Goal: Information Seeking & Learning: Learn about a topic

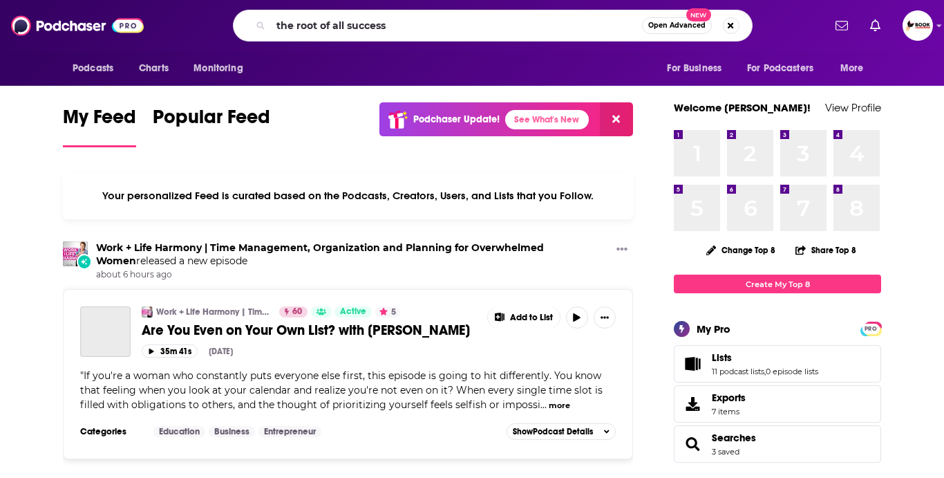
type input "the root of all success"
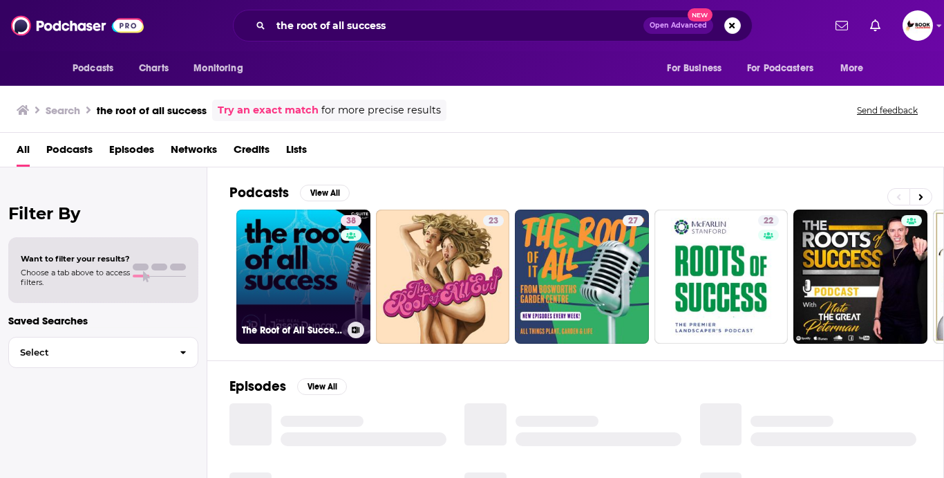
click at [286, 247] on link "38 The Root of All Success with The Real [PERSON_NAME]" at bounding box center [303, 276] width 134 height 134
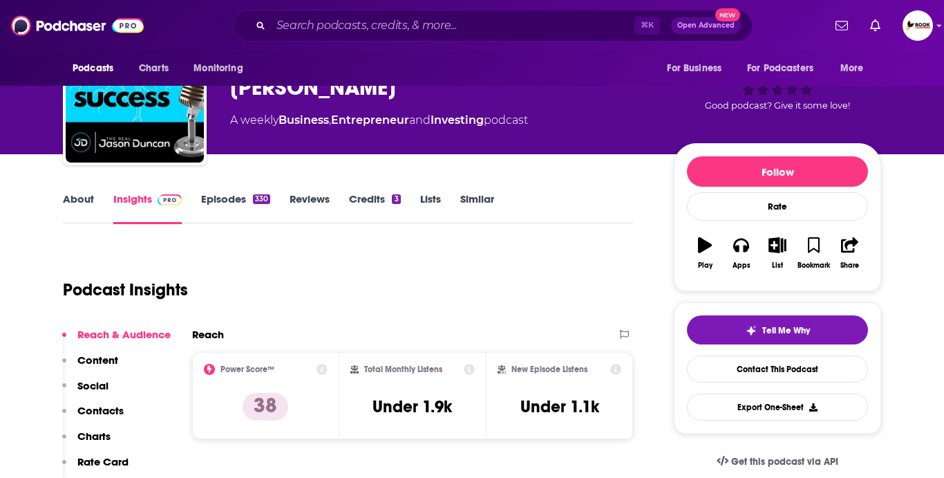
scroll to position [72, 0]
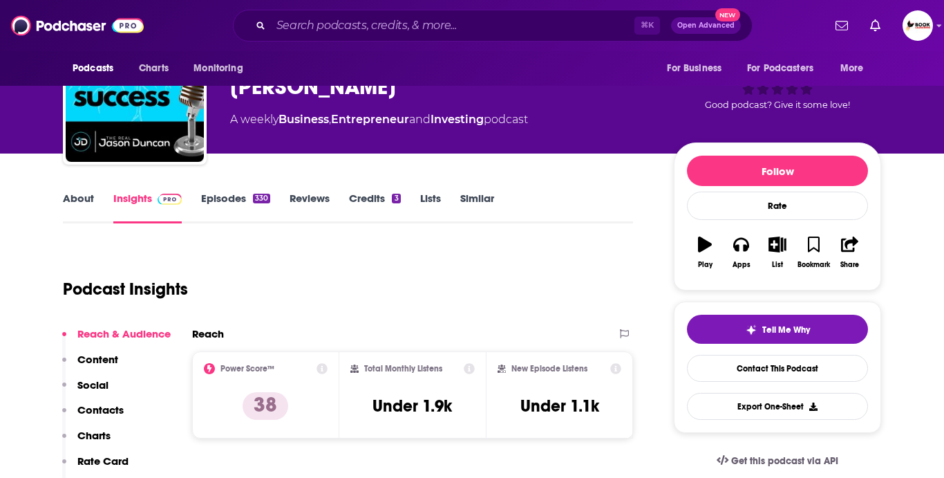
click at [88, 205] on link "About" at bounding box center [78, 207] width 31 height 32
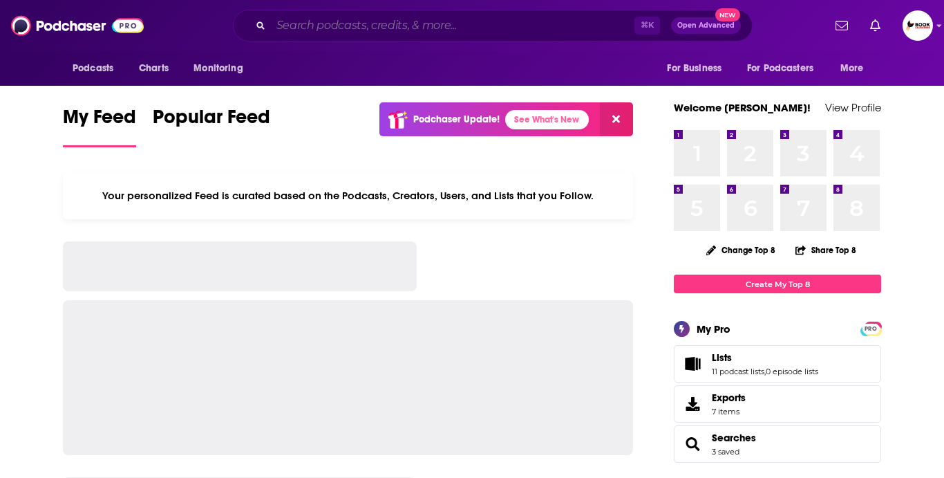
click at [440, 17] on input "Search podcasts, credits, & more..." at bounding box center [453, 26] width 364 height 22
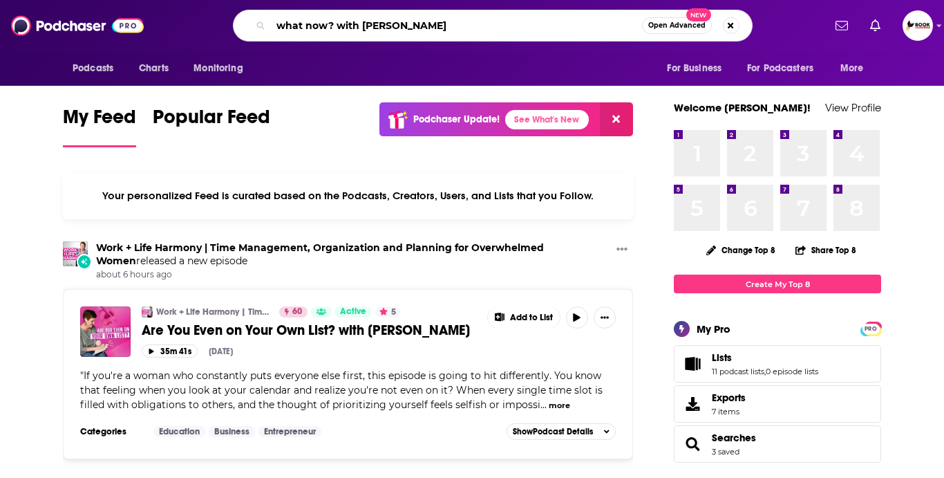
type input "what now? with trevor noah"
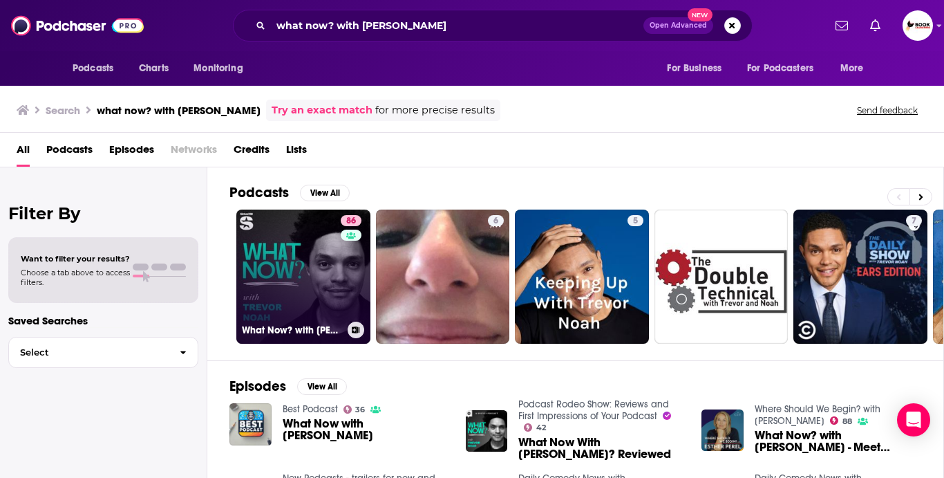
click at [308, 261] on link "86 What Now? with Trevor Noah" at bounding box center [303, 276] width 134 height 134
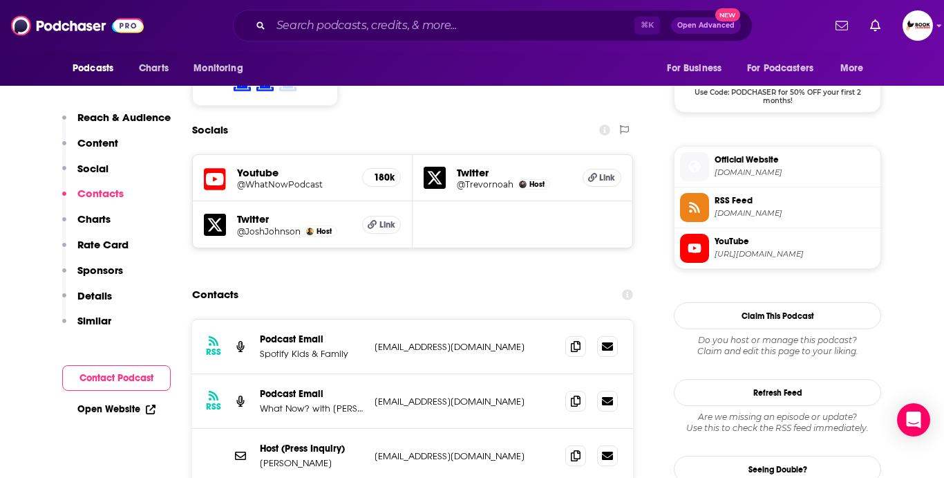
scroll to position [1166, 0]
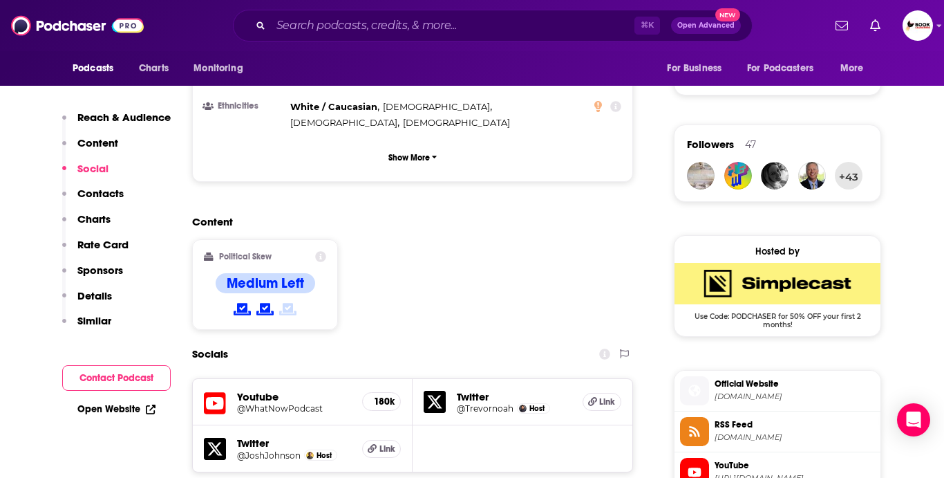
scroll to position [814, 0]
